Goal: Task Accomplishment & Management: Manage account settings

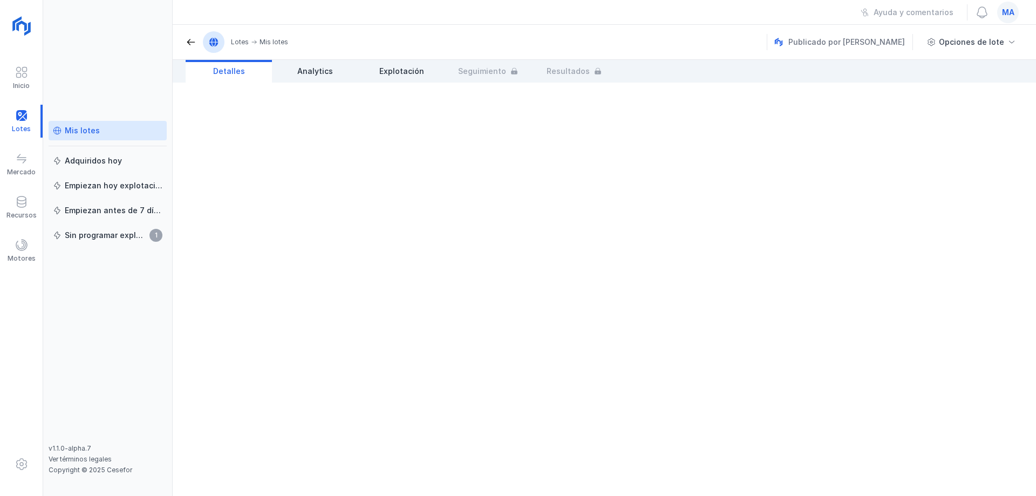
click at [98, 135] on div "Mis lotes" at bounding box center [108, 130] width 110 height 11
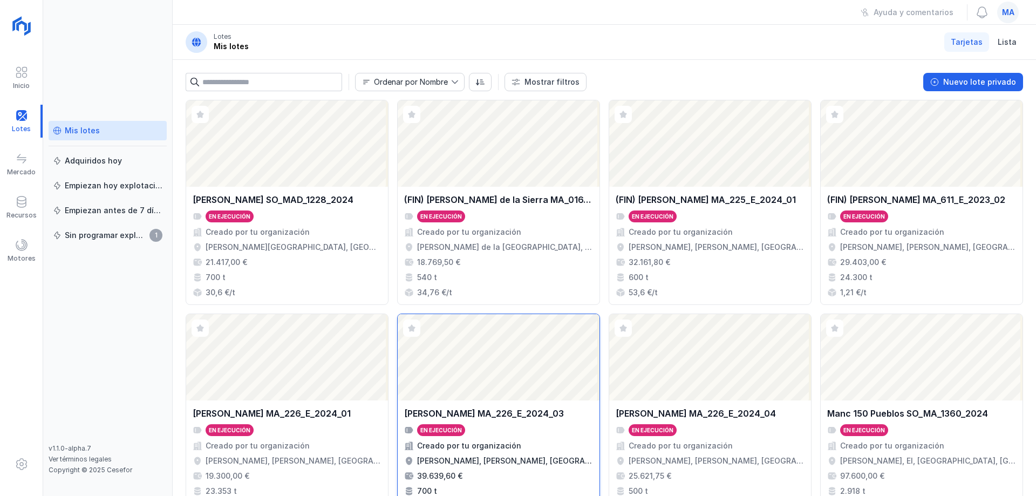
click at [494, 424] on div "[PERSON_NAME] MA_226_E_2024_03 En ejecución Creado por tu organización [PERSON_…" at bounding box center [498, 459] width 189 height 105
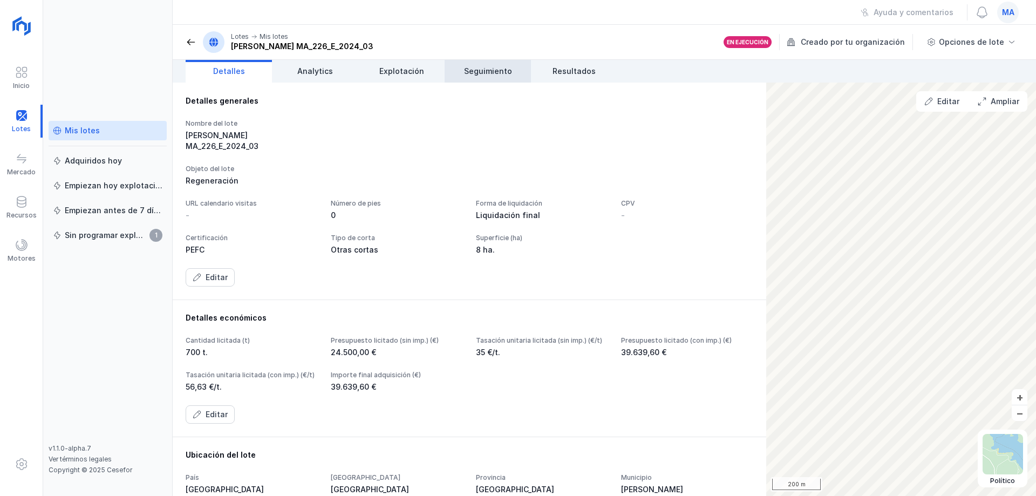
click at [505, 76] on span "Seguimiento" at bounding box center [488, 71] width 48 height 11
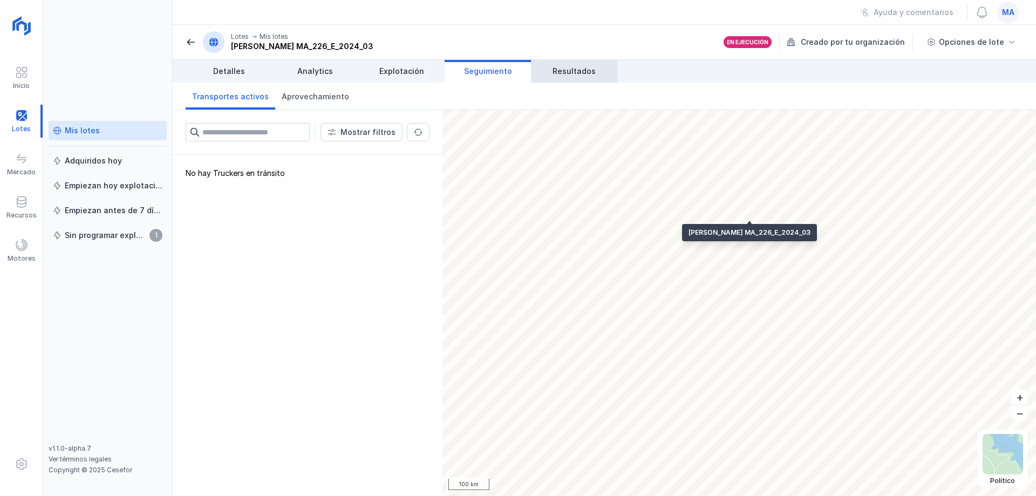
click at [583, 72] on span "Resultados" at bounding box center [574, 71] width 43 height 11
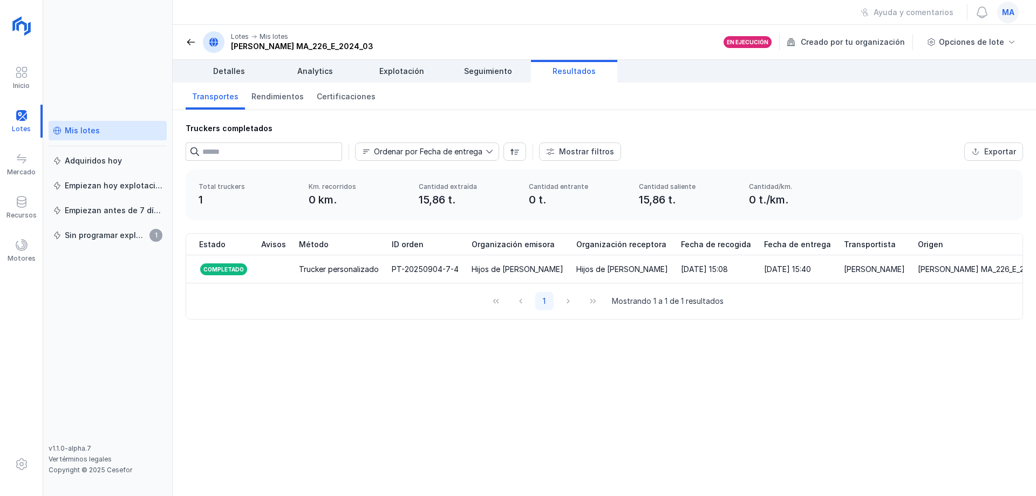
click at [560, 407] on div "Truckers completados Ordenar por Fecha de entrega Mostrar filtros Exportar Méto…" at bounding box center [605, 303] width 864 height 386
click at [26, 208] on div at bounding box center [21, 203] width 13 height 16
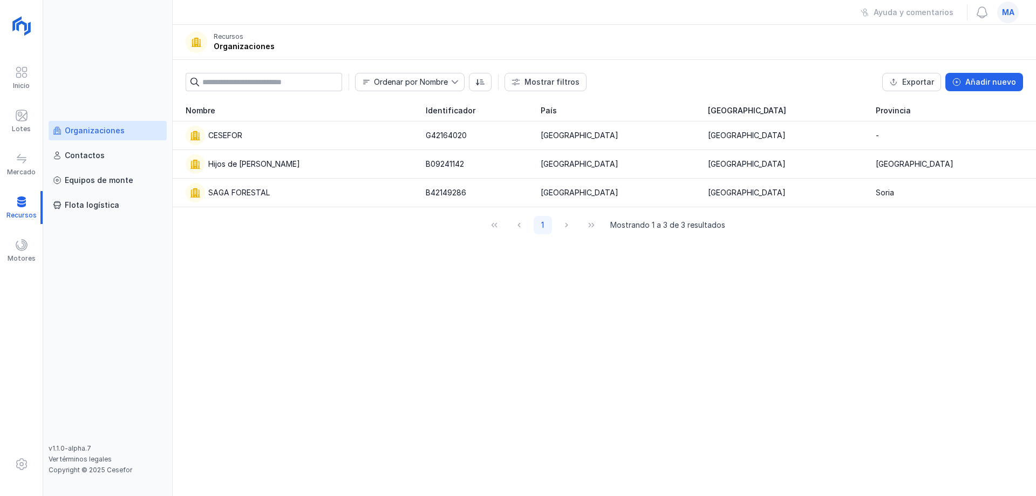
click at [359, 263] on div "Nombre Identificador [GEOGRAPHIC_DATA] CESEFOR G42164020 [GEOGRAPHIC_DATA] [GEO…" at bounding box center [605, 298] width 864 height 396
click at [254, 144] on div "CESEFOR" at bounding box center [299, 135] width 227 height 19
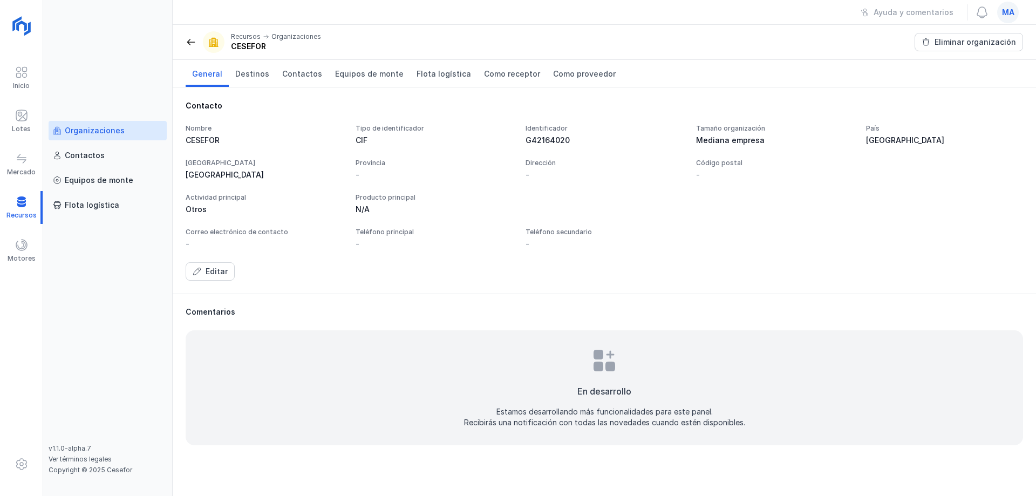
click at [192, 49] on div "Recursos Organizaciones CESEFOR" at bounding box center [253, 42] width 135 height 22
click at [191, 40] on span at bounding box center [191, 42] width 11 height 11
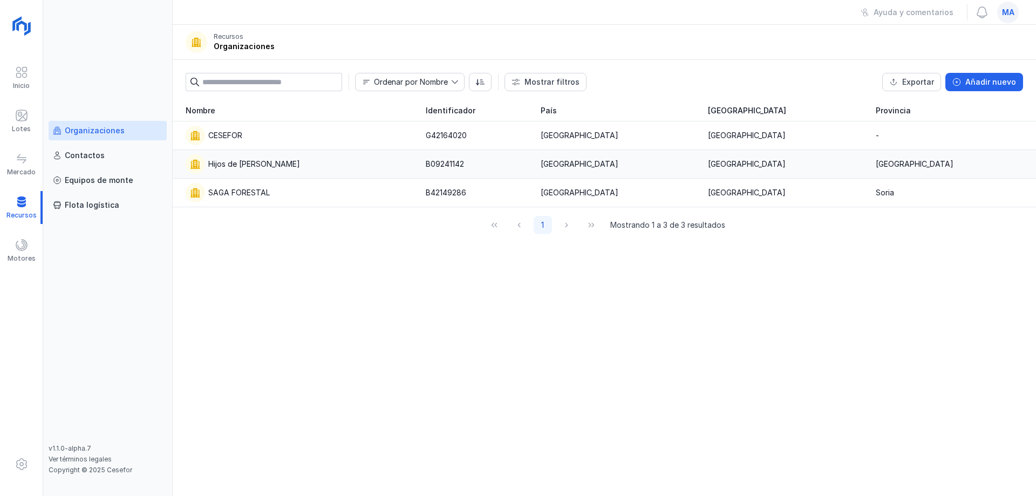
click at [252, 166] on div "Hijos de [PERSON_NAME]" at bounding box center [254, 164] width 92 height 11
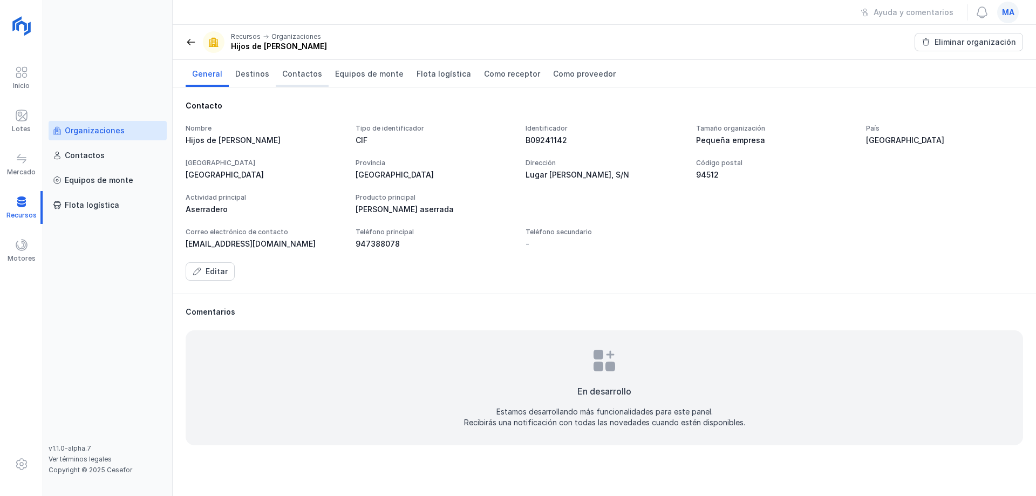
click at [301, 77] on span "Contactos" at bounding box center [302, 74] width 40 height 11
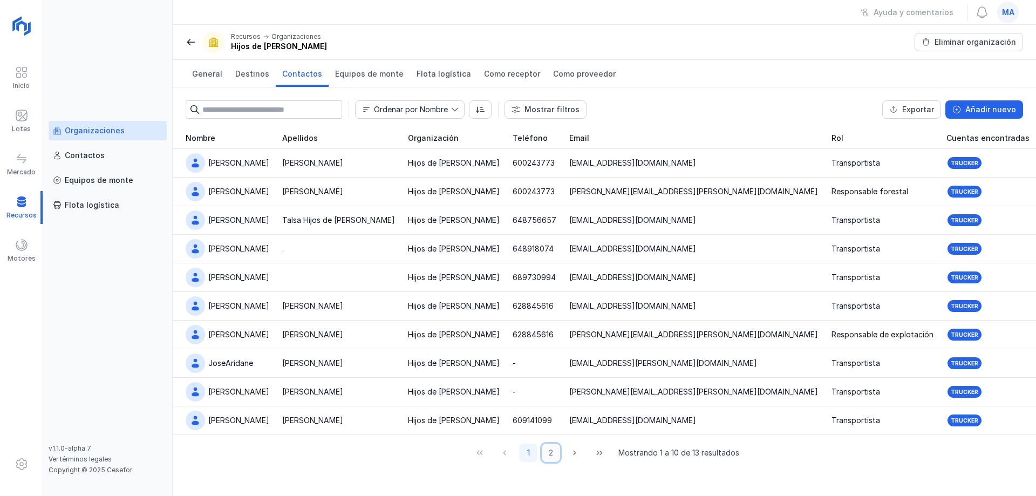
click at [558, 447] on button "2" at bounding box center [551, 453] width 18 height 18
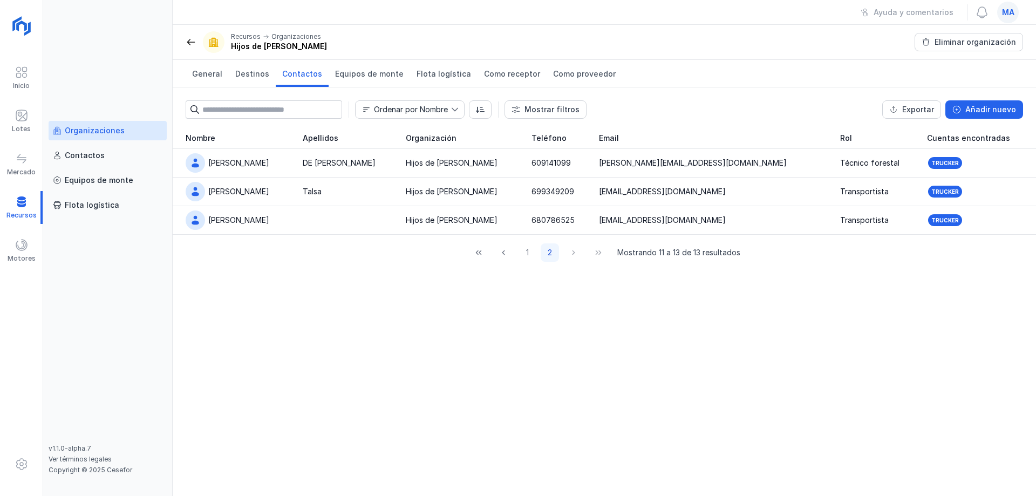
click at [333, 338] on div "Nombre Apellidos Organización Teléfono Email Rol Cuentas encontradas [PERSON_NA…" at bounding box center [605, 311] width 864 height 369
click at [188, 43] on span at bounding box center [191, 42] width 11 height 11
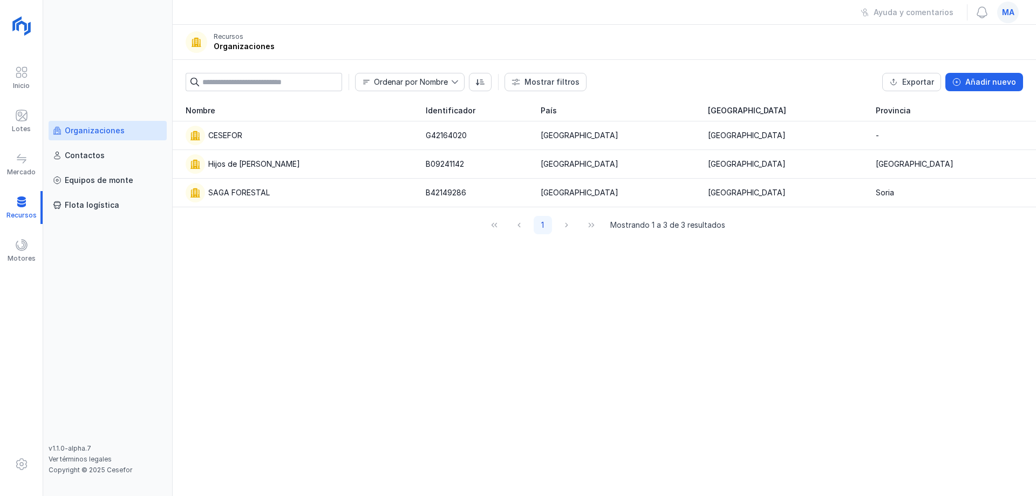
click at [73, 104] on div "Organizaciones Contactos Equipos de [PERSON_NAME] logística v1.1.0-alpha.7 Ver …" at bounding box center [108, 248] width 130 height 496
click at [17, 220] on div at bounding box center [21, 207] width 43 height 33
click at [20, 114] on span at bounding box center [21, 115] width 13 height 13
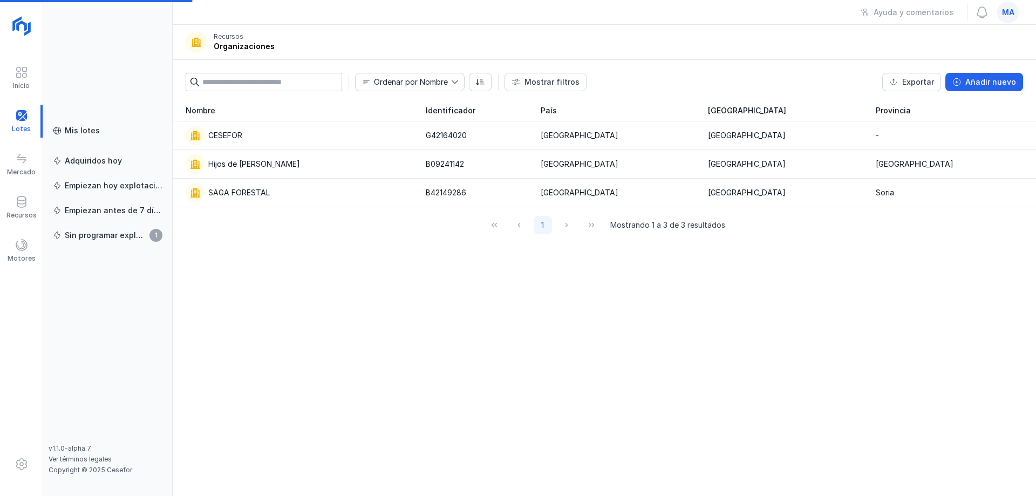
click at [94, 119] on div "Mis lotes Adquiridos [DATE] Empiezan [DATE] explotación Empiezan antes de 7 día…" at bounding box center [108, 248] width 130 height 496
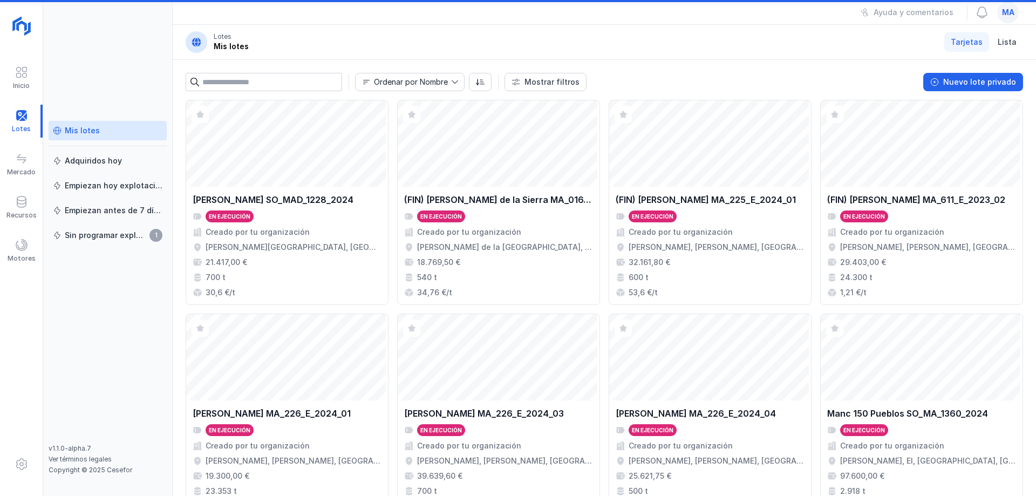
click at [94, 128] on div "Mis lotes" at bounding box center [82, 130] width 35 height 11
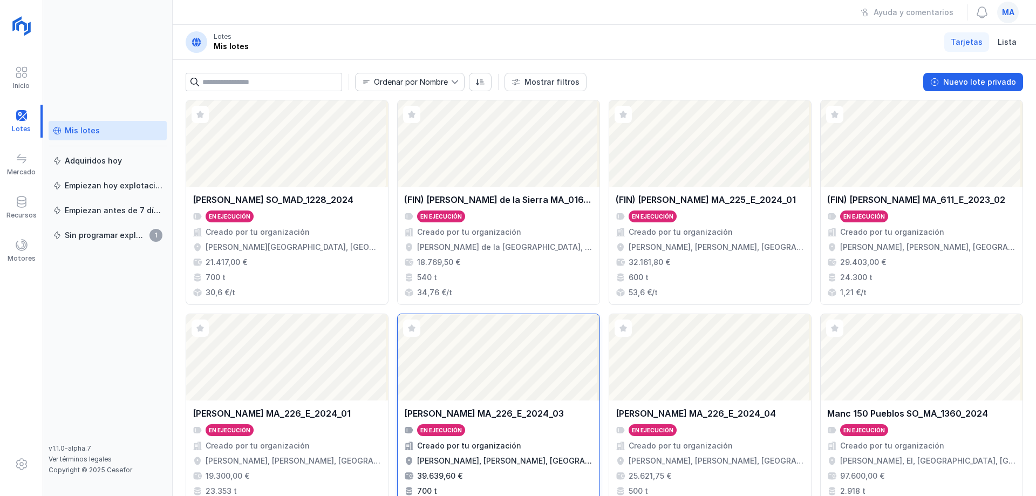
click at [498, 415] on div "[PERSON_NAME] MA_226_E_2024_03" at bounding box center [484, 413] width 160 height 13
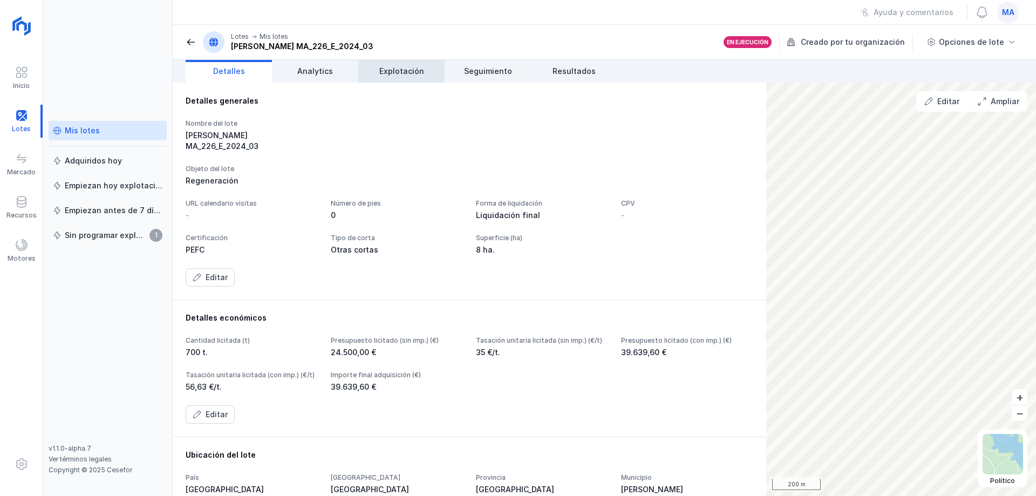
click at [414, 70] on span "Explotación" at bounding box center [401, 71] width 45 height 11
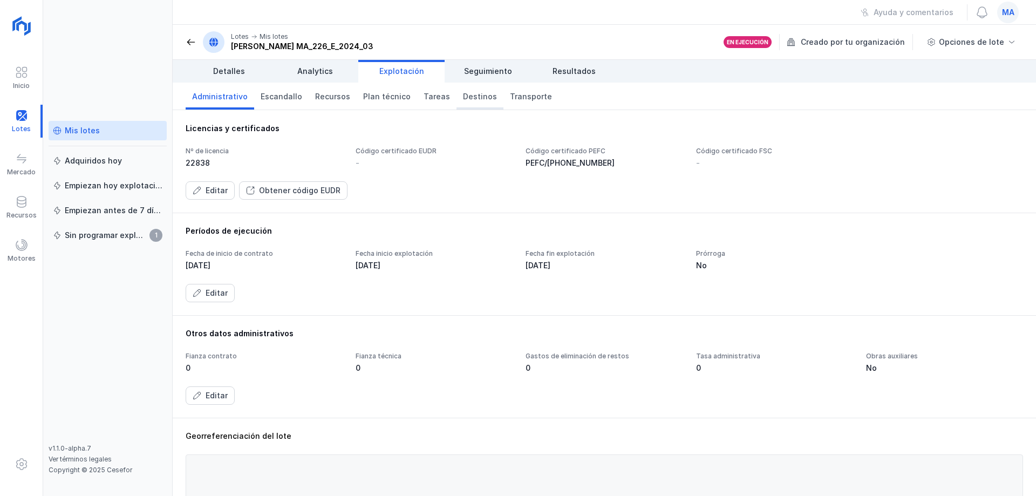
click at [463, 93] on span "Destinos" at bounding box center [480, 96] width 34 height 11
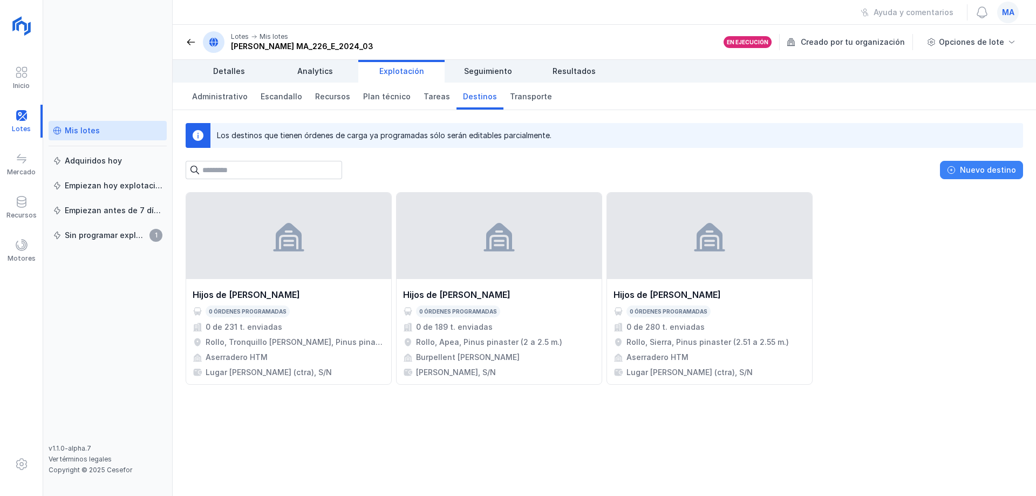
click at [984, 170] on div "Nuevo destino" at bounding box center [988, 170] width 56 height 11
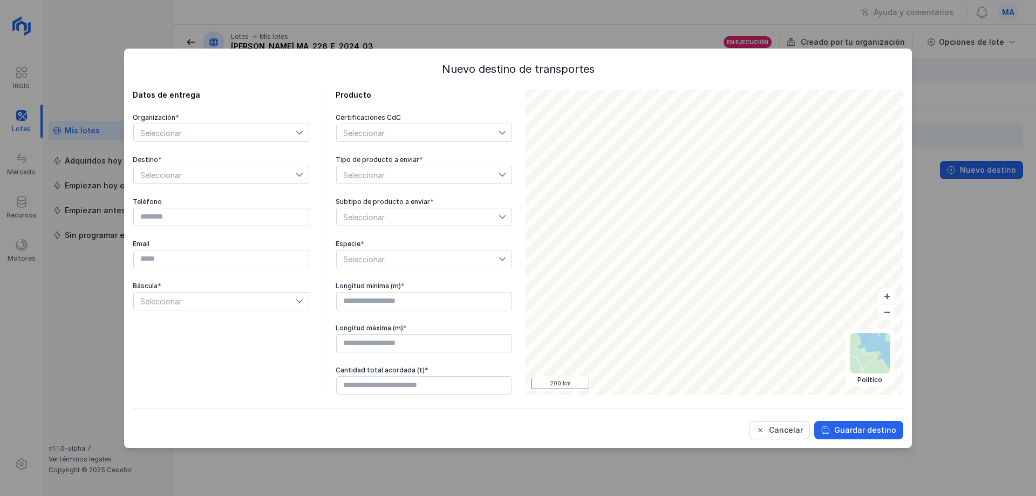
click at [364, 128] on div "Seleccionar" at bounding box center [362, 132] width 50 height 17
click at [223, 129] on span "Seleccionar" at bounding box center [215, 132] width 162 height 17
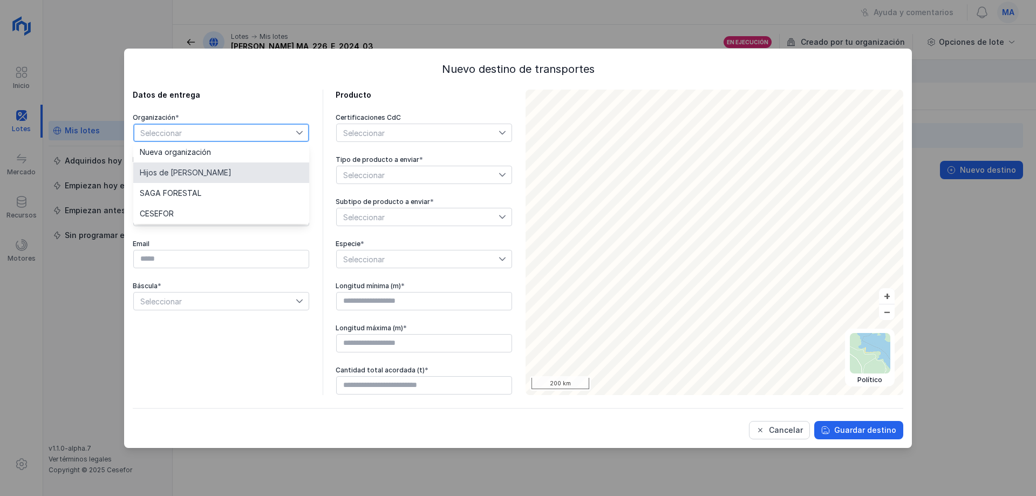
click at [205, 175] on span "Hijos de [PERSON_NAME]" at bounding box center [186, 173] width 92 height 8
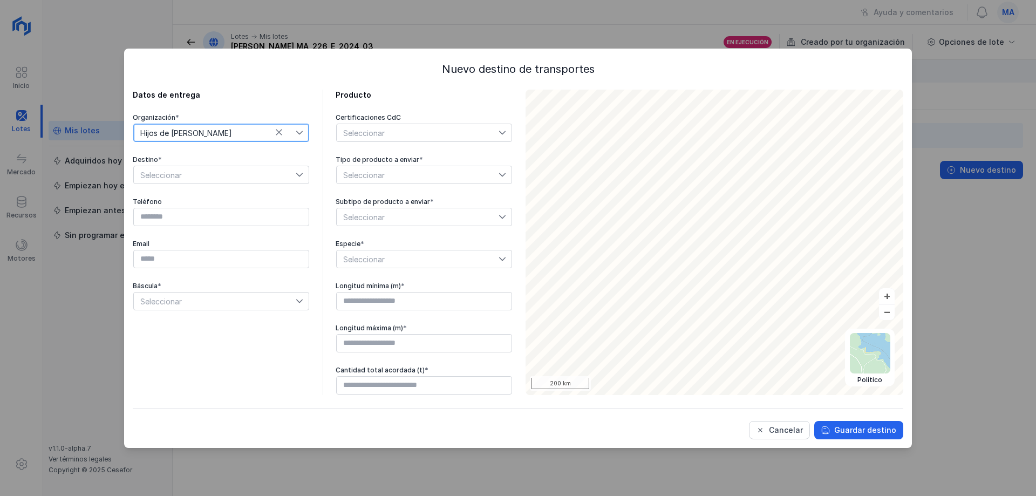
click at [227, 173] on span "Seleccionar" at bounding box center [215, 174] width 162 height 17
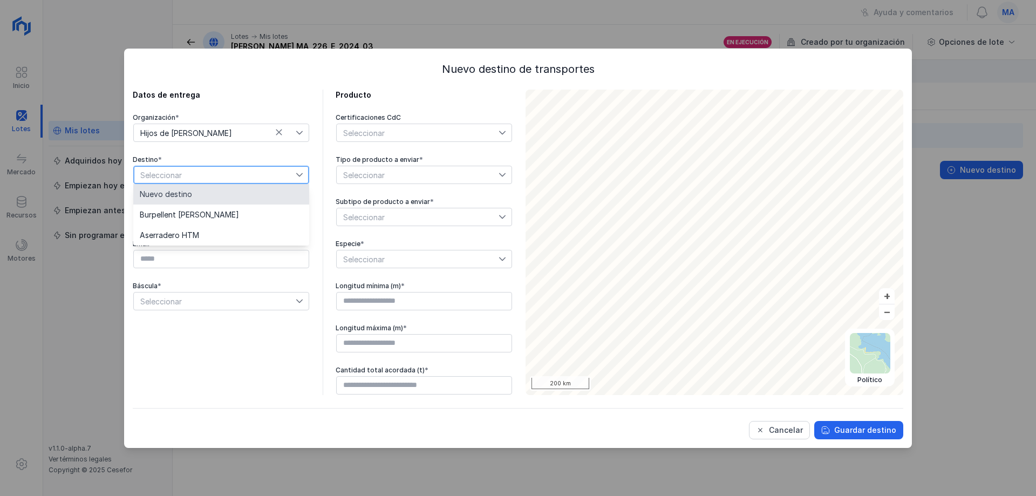
click at [266, 171] on span "Seleccionar" at bounding box center [215, 174] width 162 height 17
click at [291, 154] on div "Organización * Hijos de [PERSON_NAME] * Seleccionar Teléfono Email Báscula * Se…" at bounding box center [221, 212] width 177 height 198
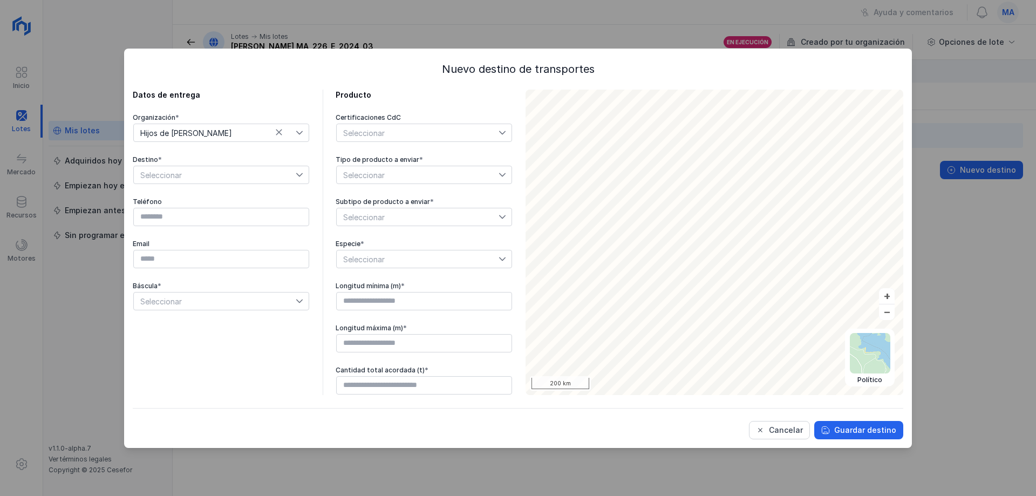
drag, startPoint x: 802, startPoint y: 489, endPoint x: 838, endPoint y: 487, distance: 36.7
click at [832, 489] on div "Nuevo destino de transportes Datos de entrega Organización * Hijos de [PERSON_N…" at bounding box center [518, 248] width 1036 height 496
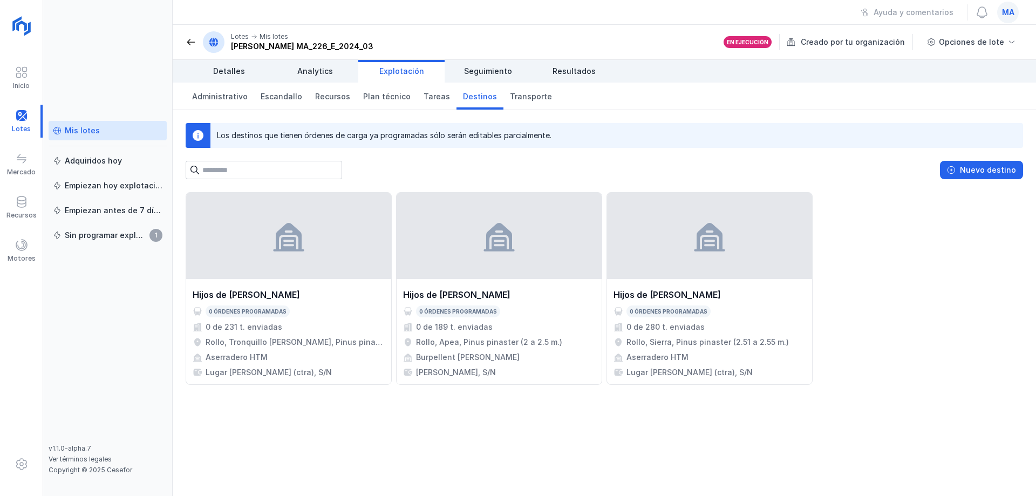
click at [755, 445] on div "Hijos de [PERSON_NAME] 0 órdenes programadas 0 de 231 t. enviadas Rollo, Tronqu…" at bounding box center [605, 344] width 864 height 304
drag, startPoint x: 1014, startPoint y: 281, endPoint x: 1002, endPoint y: 280, distance: 11.9
click at [1014, 280] on div "Hijos de [PERSON_NAME] 0 órdenes programadas 0 de 231 t. enviadas Rollo, Tronqu…" at bounding box center [605, 288] width 838 height 193
click at [974, 259] on div "Hijos de [PERSON_NAME] 0 órdenes programadas 0 de 231 t. enviadas Rollo, Tronqu…" at bounding box center [605, 288] width 838 height 193
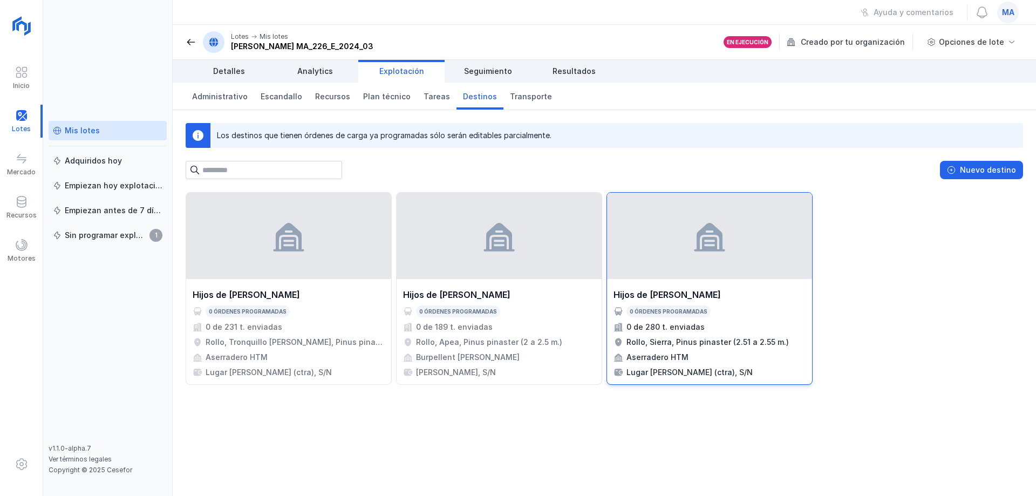
click at [744, 263] on div at bounding box center [709, 236] width 205 height 86
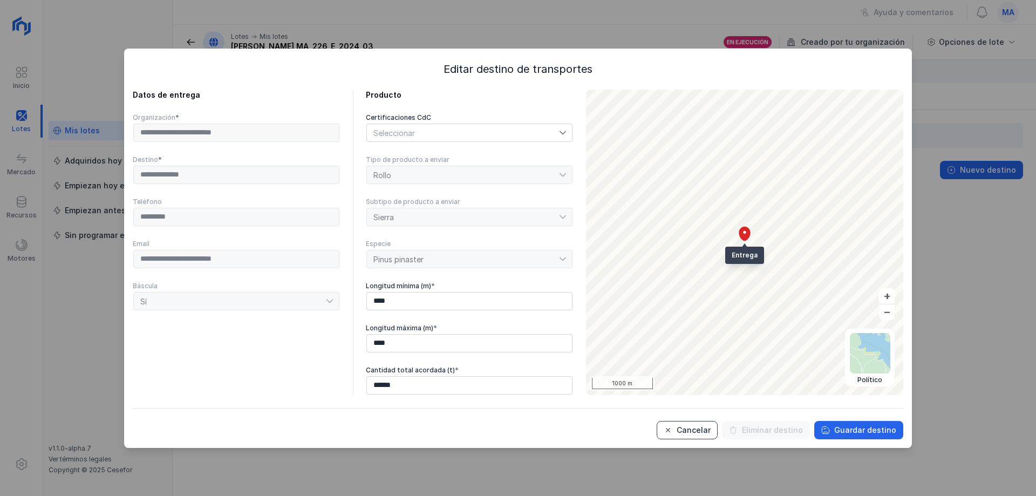
click at [707, 432] on div "Cancelar" at bounding box center [694, 430] width 34 height 11
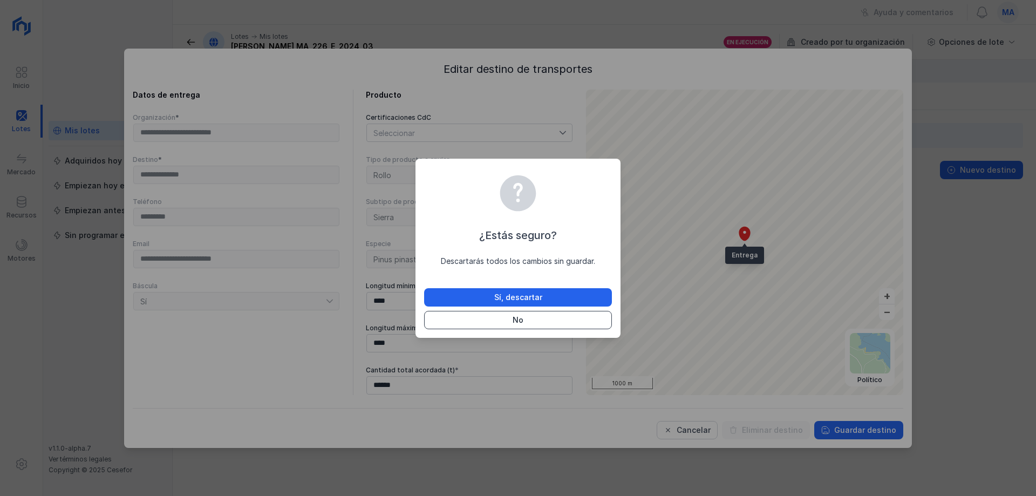
click at [568, 318] on button "No" at bounding box center [518, 320] width 188 height 18
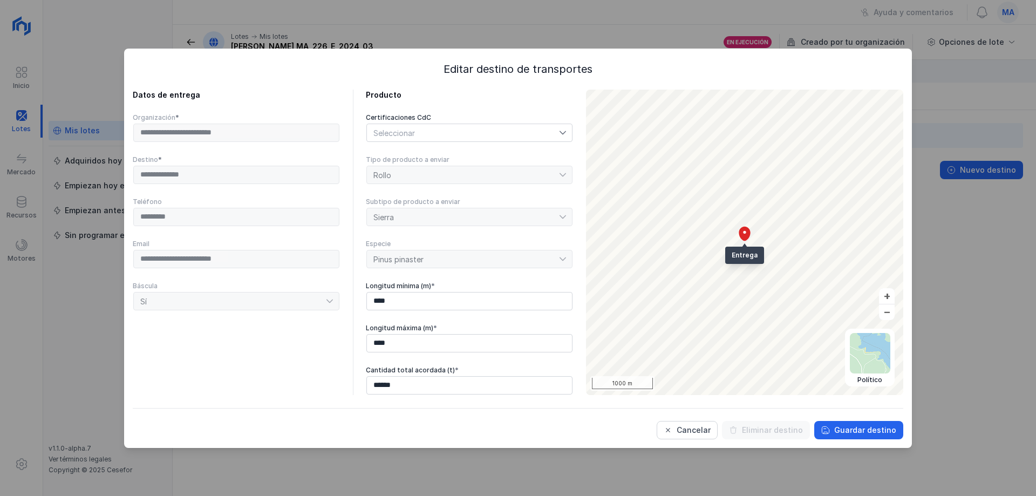
drag, startPoint x: 954, startPoint y: 289, endPoint x: 906, endPoint y: 344, distance: 73.1
click at [948, 294] on div "**********" at bounding box center [518, 248] width 1036 height 496
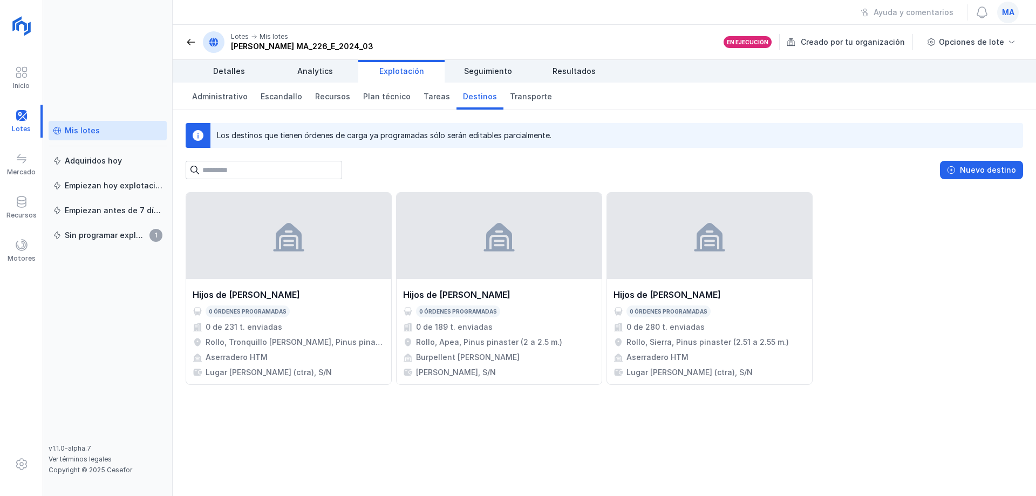
click at [689, 443] on div "Hijos de [PERSON_NAME] 0 órdenes programadas 0 de 231 t. enviadas Rollo, Tronqu…" at bounding box center [605, 344] width 864 height 304
click at [913, 286] on div "Hijos de [PERSON_NAME] 0 órdenes programadas 0 de 231 t. enviadas Rollo, Tronqu…" at bounding box center [605, 288] width 838 height 193
click at [908, 191] on div "Los destinos que tienen órdenes de carga ya programadas sólo serán editables pa…" at bounding box center [605, 303] width 864 height 386
click at [886, 244] on div "Hijos de [PERSON_NAME] 0 órdenes programadas 0 de 231 t. enviadas Rollo, Tronqu…" at bounding box center [605, 288] width 838 height 193
click at [978, 165] on div "Nuevo destino" at bounding box center [988, 170] width 56 height 11
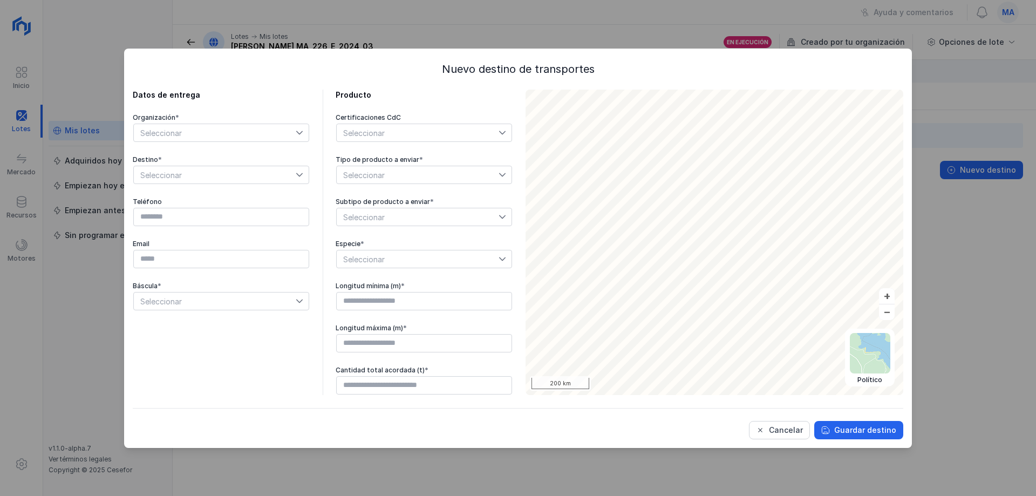
click at [263, 166] on div "Seleccionar" at bounding box center [221, 175] width 176 height 18
click at [272, 177] on span "Seleccionar" at bounding box center [215, 174] width 162 height 17
click at [248, 125] on span "Seleccionar" at bounding box center [215, 132] width 162 height 17
click at [250, 126] on span "Seleccionar" at bounding box center [215, 132] width 162 height 17
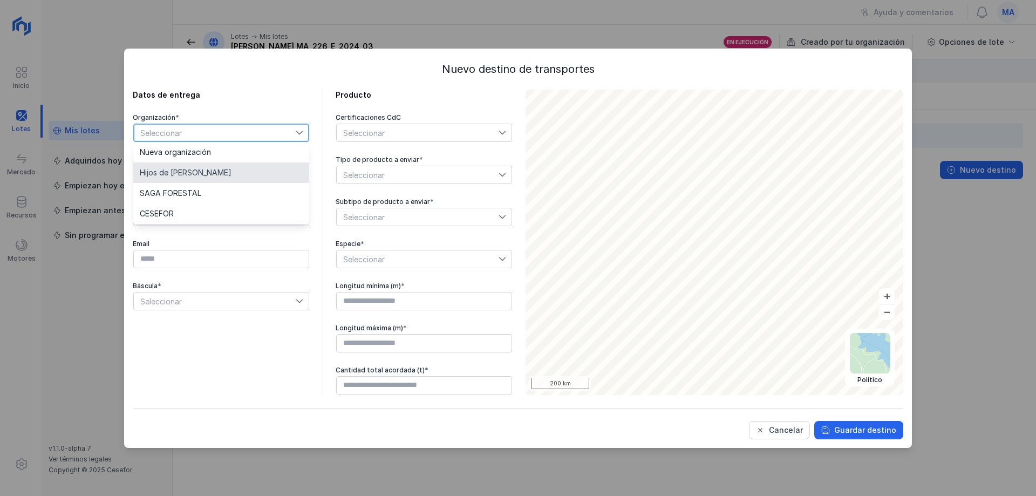
click at [229, 169] on span "Hijos de [PERSON_NAME]" at bounding box center [186, 173] width 92 height 8
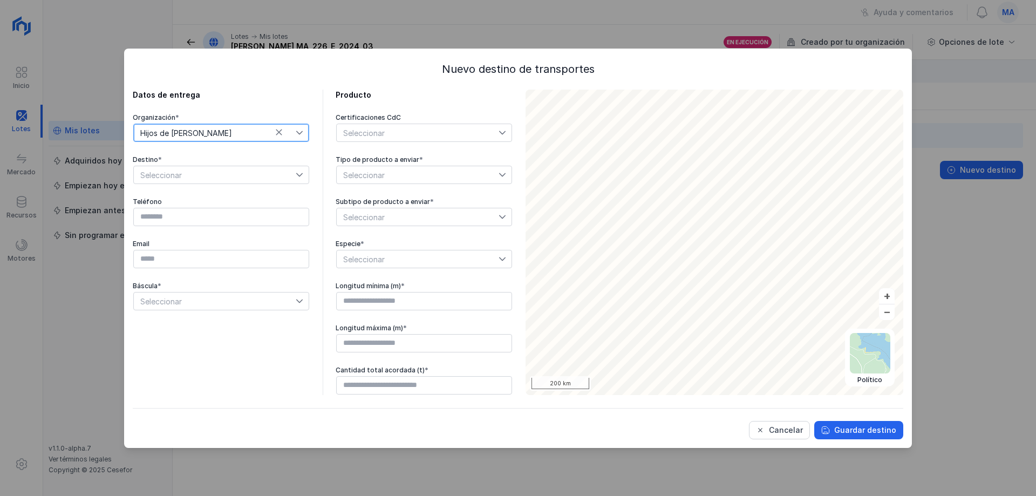
click at [225, 178] on span "Seleccionar" at bounding box center [215, 174] width 162 height 17
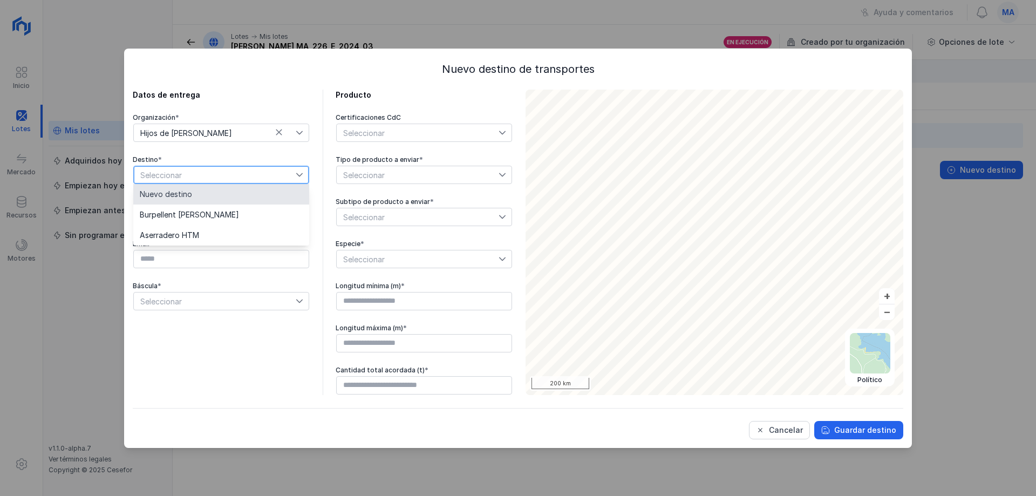
click at [183, 198] on span "Nuevo destino" at bounding box center [166, 195] width 52 height 8
click at [793, 428] on div "Cancelar" at bounding box center [786, 430] width 34 height 11
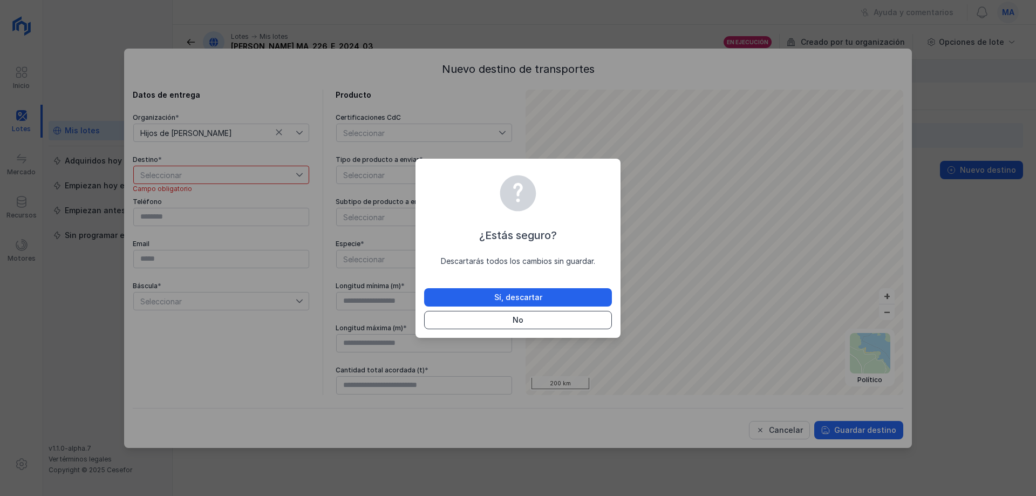
click at [534, 317] on button "No" at bounding box center [518, 320] width 188 height 18
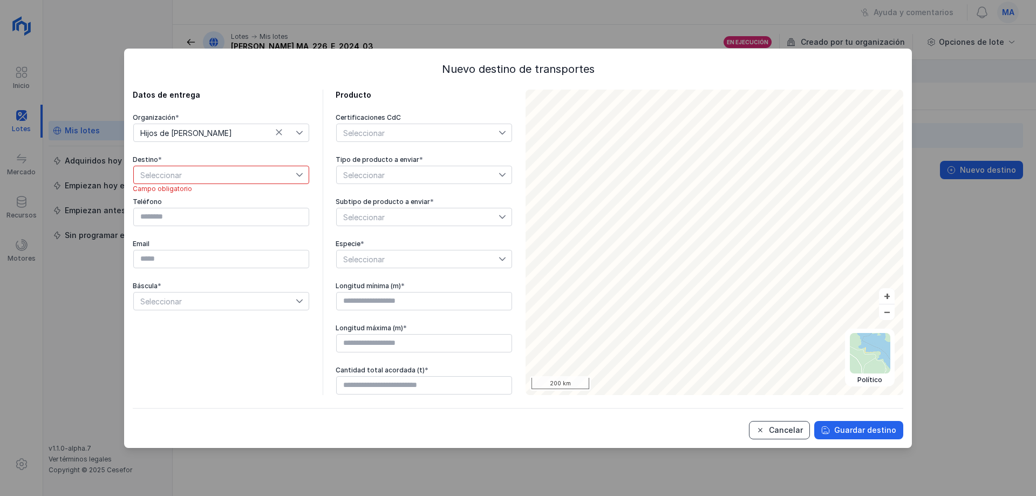
click at [795, 434] on div "Cancelar" at bounding box center [786, 430] width 34 height 11
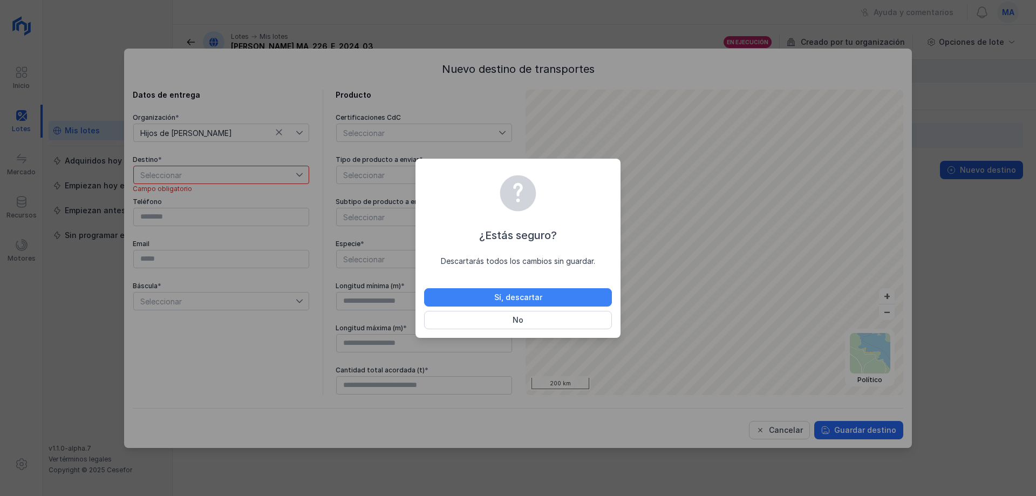
click at [542, 293] on button "Sí, descartar" at bounding box center [518, 297] width 188 height 18
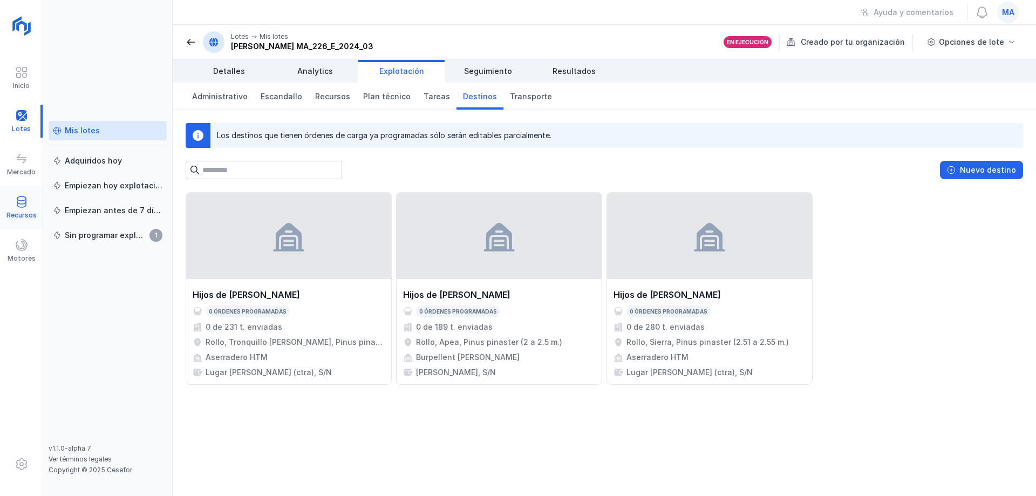
click at [24, 199] on span at bounding box center [21, 201] width 13 height 13
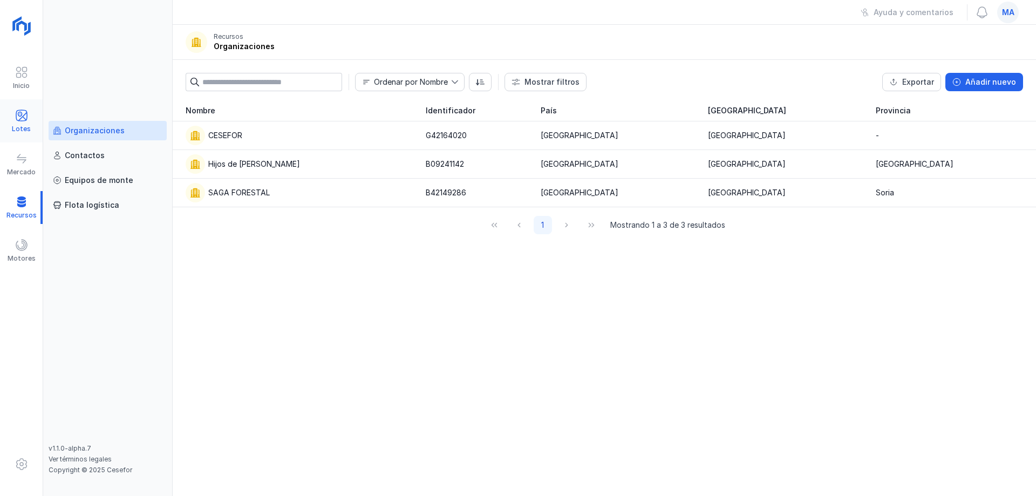
click at [25, 119] on span at bounding box center [21, 115] width 13 height 13
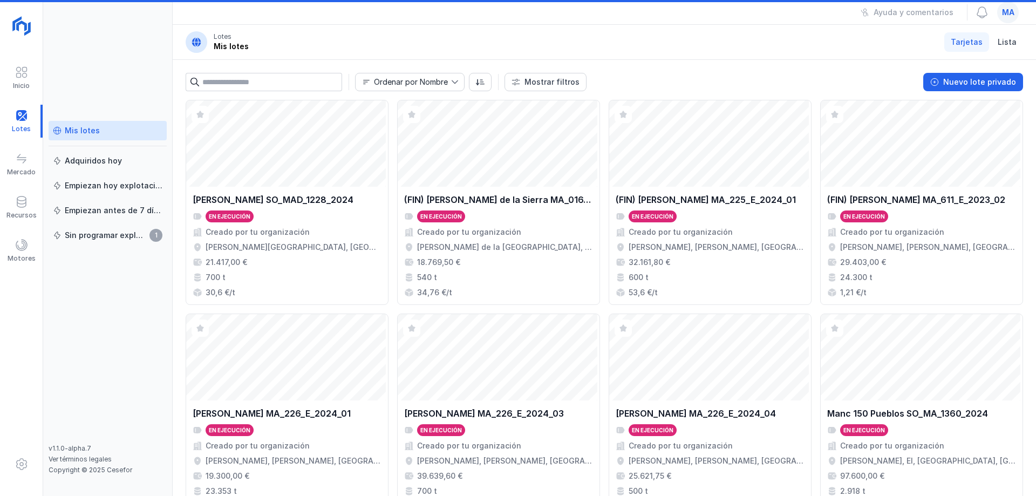
click at [91, 128] on div "Mis lotes" at bounding box center [82, 130] width 35 height 11
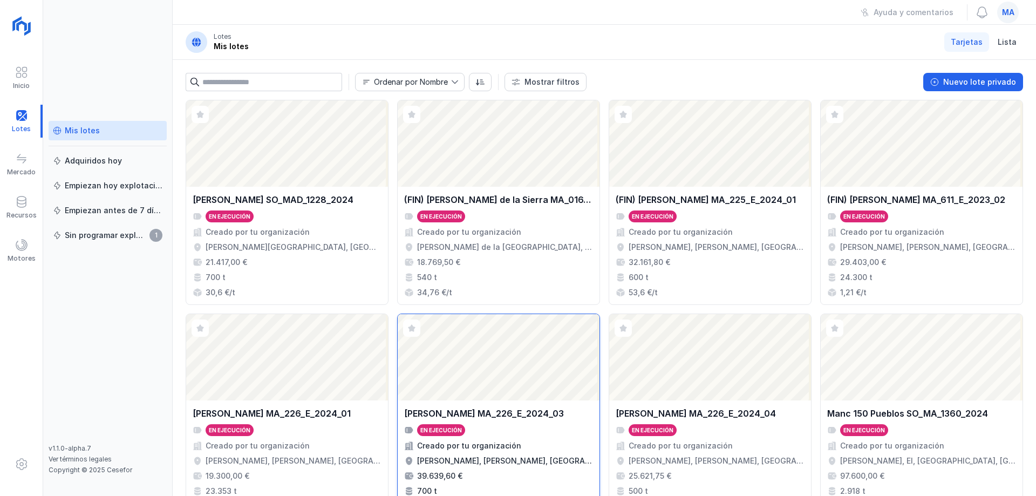
click at [493, 406] on div "[PERSON_NAME] MA_226_E_2024_03 En ejecución Creado por tu organización [PERSON_…" at bounding box center [499, 460] width 202 height 118
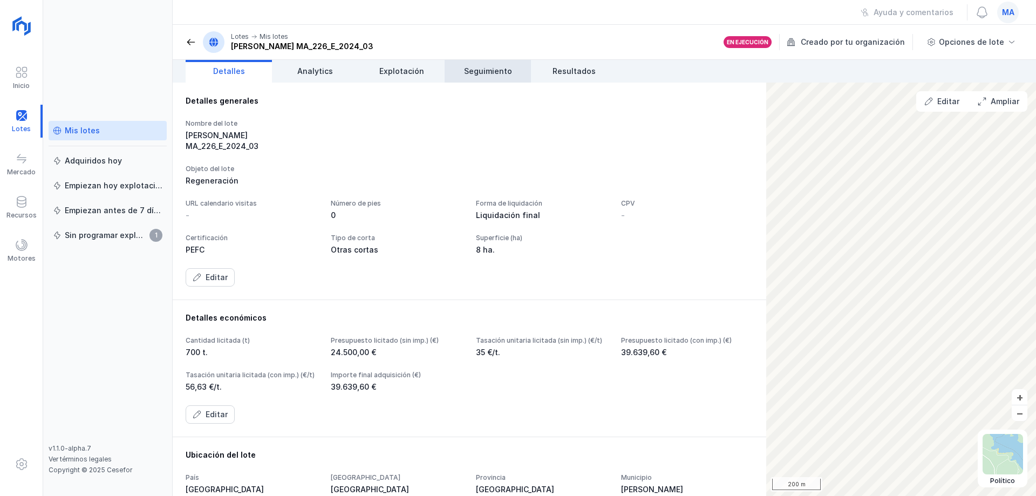
drag, startPoint x: 506, startPoint y: 64, endPoint x: 513, endPoint y: 64, distance: 7.6
click at [506, 64] on link "Seguimiento" at bounding box center [488, 71] width 86 height 23
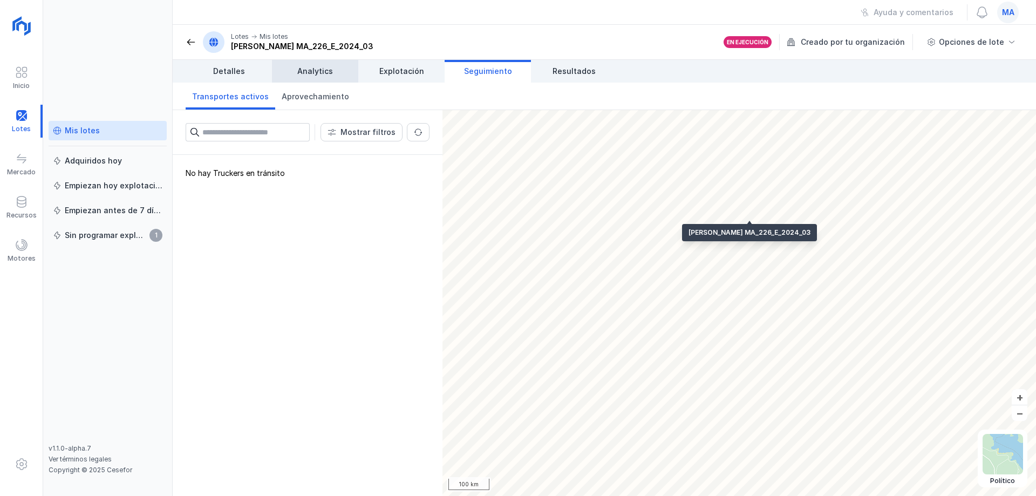
click at [320, 65] on link "Analytics" at bounding box center [315, 71] width 86 height 23
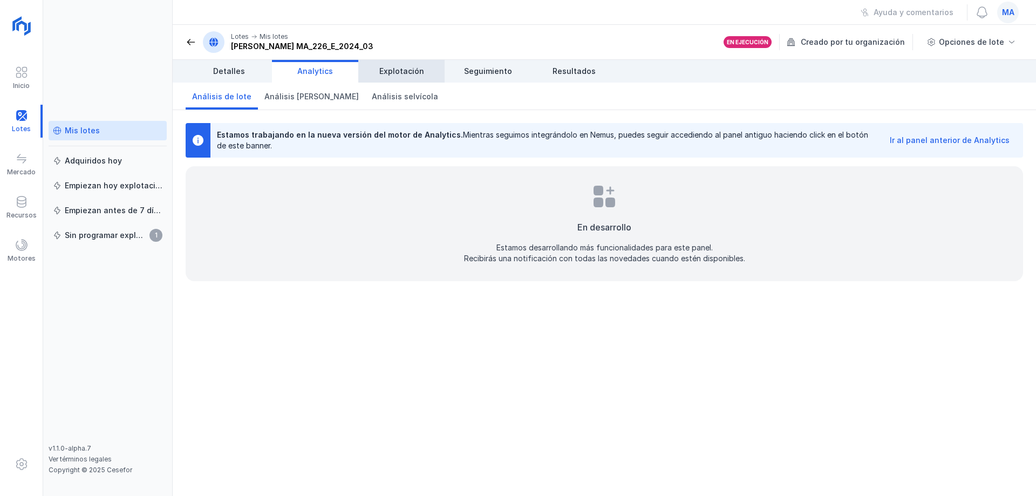
click at [375, 69] on link "Explotación" at bounding box center [401, 71] width 86 height 23
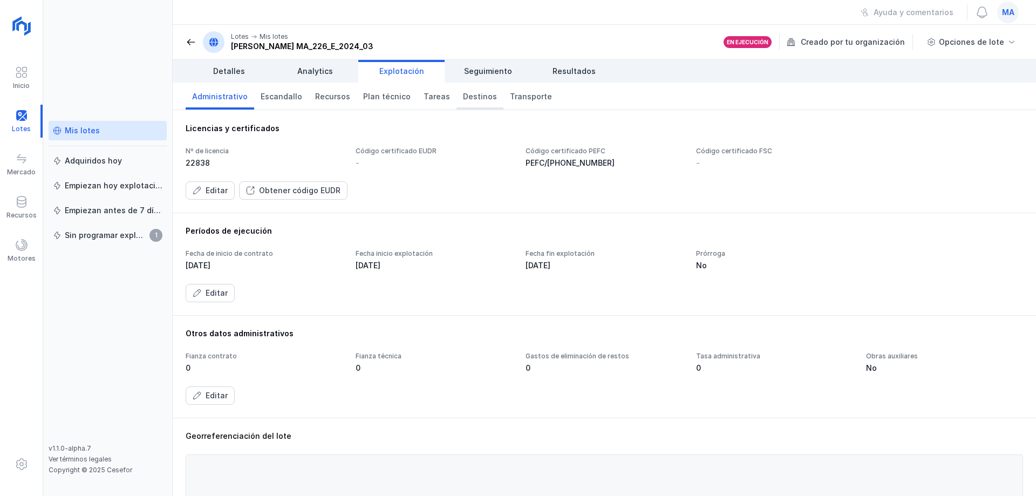
click at [463, 93] on span "Destinos" at bounding box center [480, 96] width 34 height 11
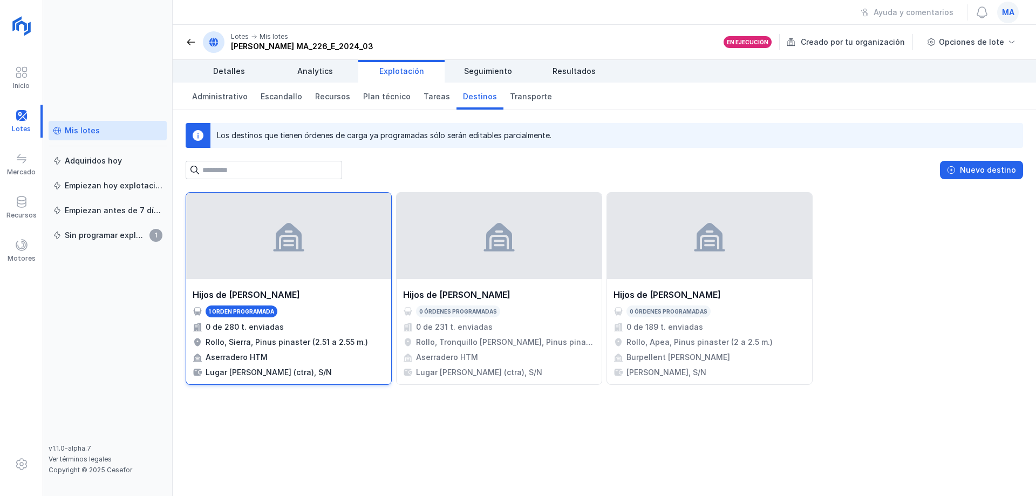
click at [276, 307] on div "1 orden programada" at bounding box center [289, 312] width 192 height 12
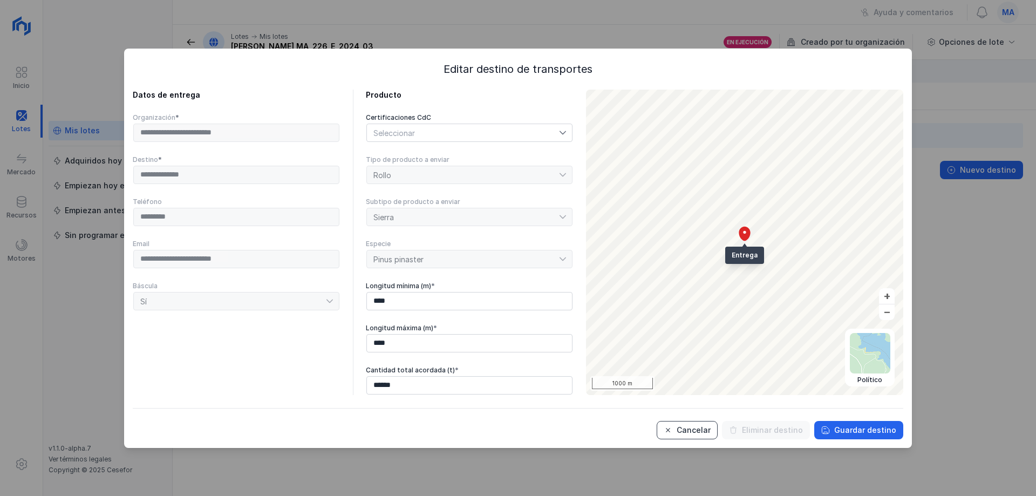
click at [700, 433] on div "Cancelar" at bounding box center [694, 430] width 34 height 11
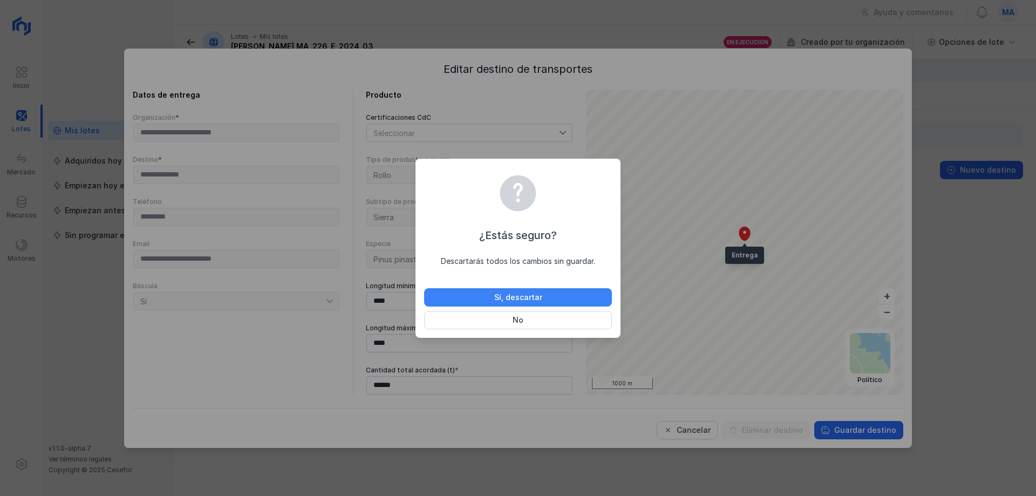
click at [552, 290] on button "Sí, descartar" at bounding box center [518, 297] width 188 height 18
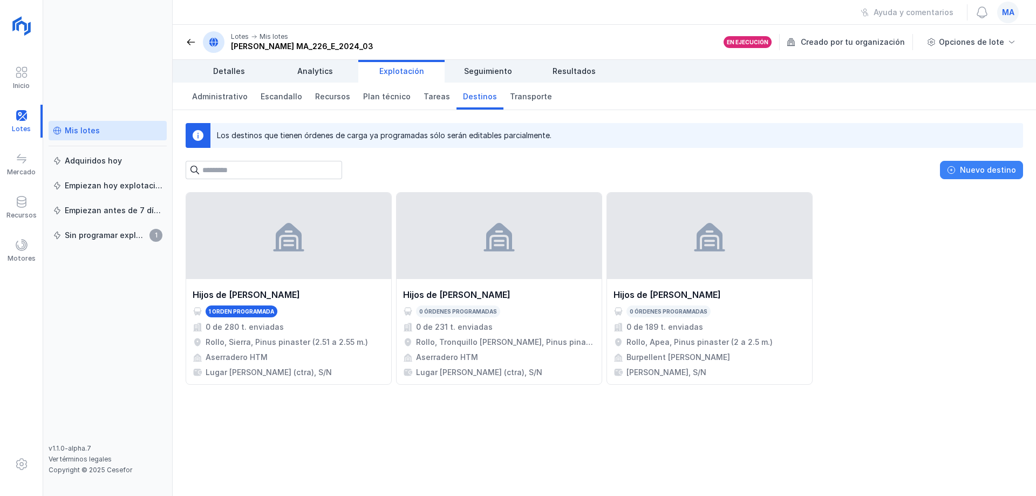
click at [1002, 174] on div "Nuevo destino" at bounding box center [988, 170] width 56 height 11
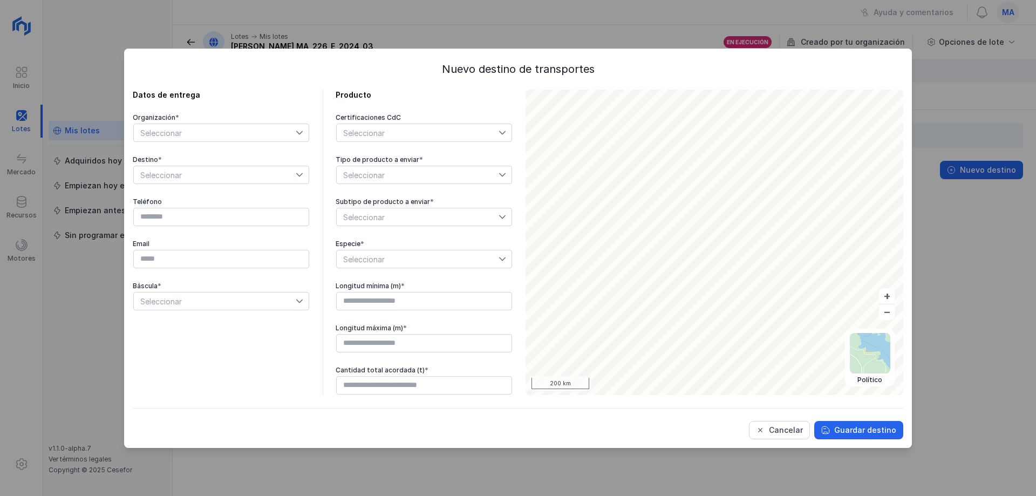
click at [233, 135] on span "Seleccionar" at bounding box center [215, 132] width 162 height 17
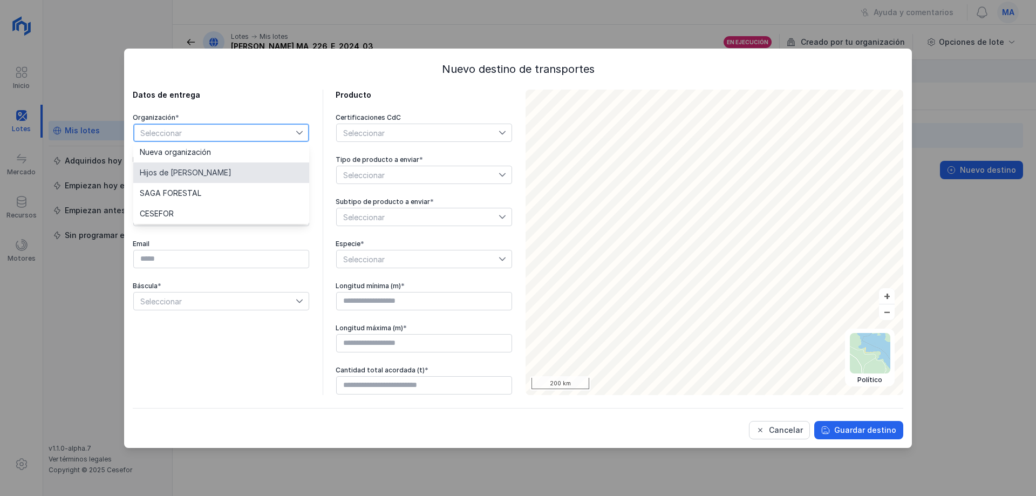
click at [197, 178] on li "Hijos de [PERSON_NAME]" at bounding box center [221, 172] width 176 height 21
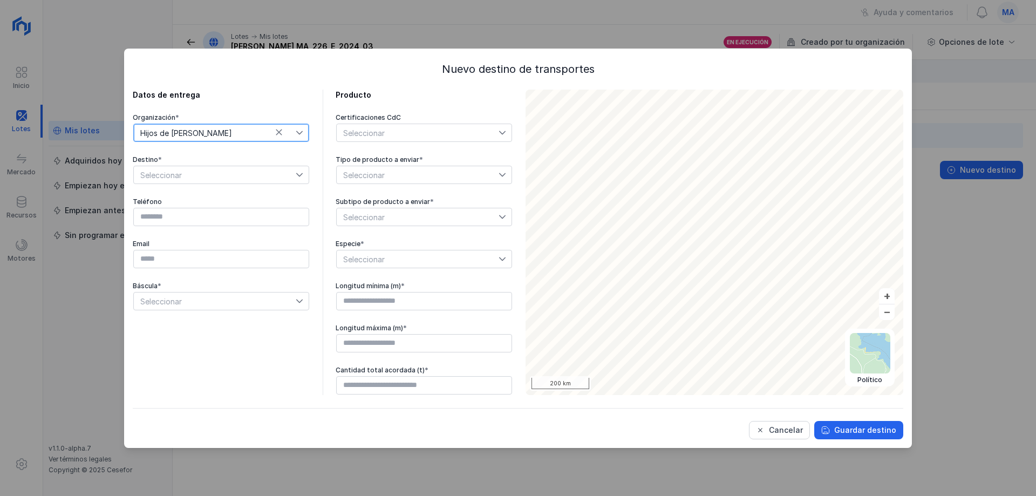
click at [220, 174] on span "Seleccionar" at bounding box center [215, 174] width 162 height 17
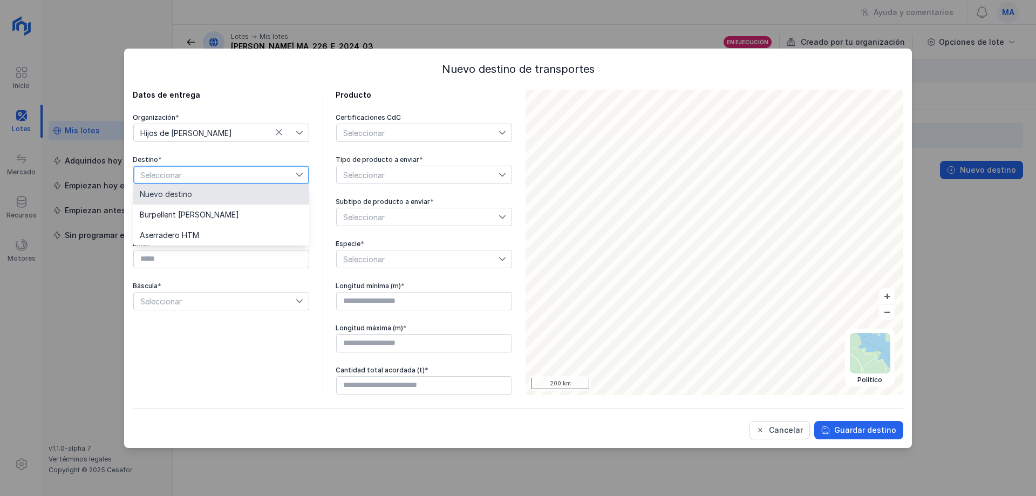
click at [203, 193] on li "Nuevo destino" at bounding box center [221, 194] width 176 height 21
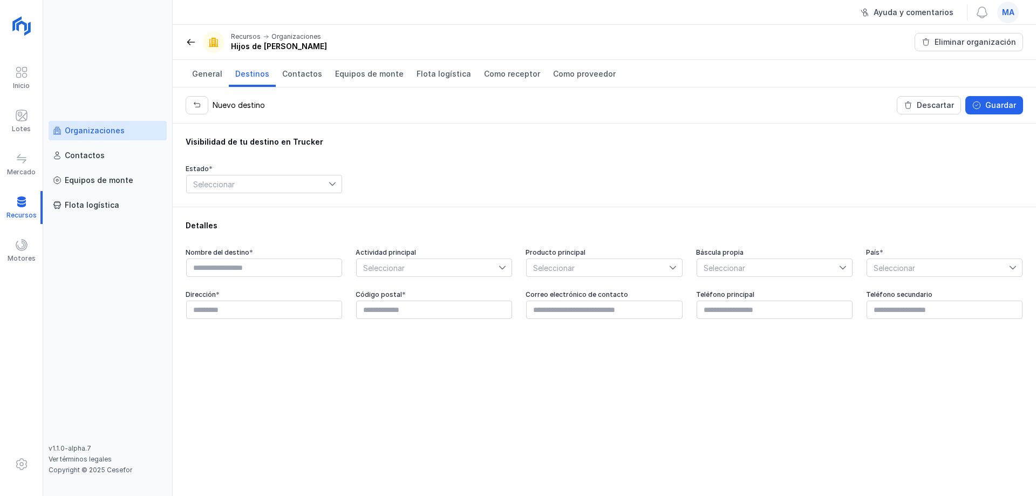
drag, startPoint x: 848, startPoint y: 45, endPoint x: 935, endPoint y: 4, distance: 96.6
click at [851, 43] on header "Recursos Organizaciones Hijos de Tomas Martín S.L. Eliminar organización" at bounding box center [605, 42] width 864 height 35
